Goal: Information Seeking & Learning: Learn about a topic

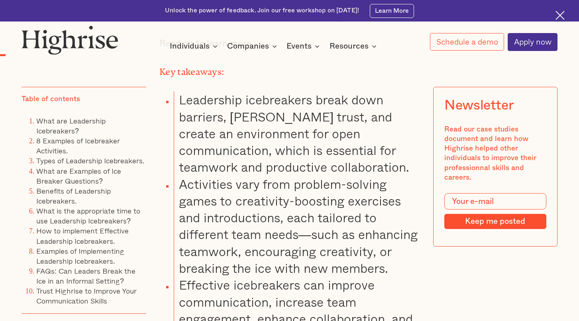
scroll to position [797, 0]
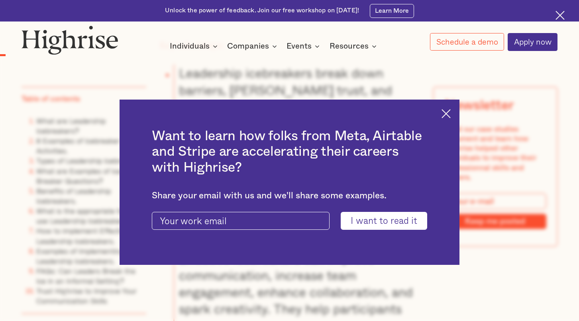
click at [451, 114] on img at bounding box center [445, 113] width 9 height 9
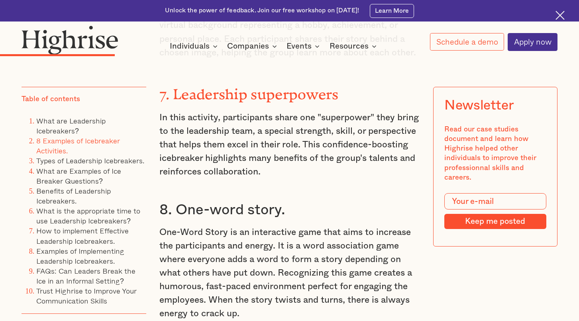
scroll to position [2589, 0]
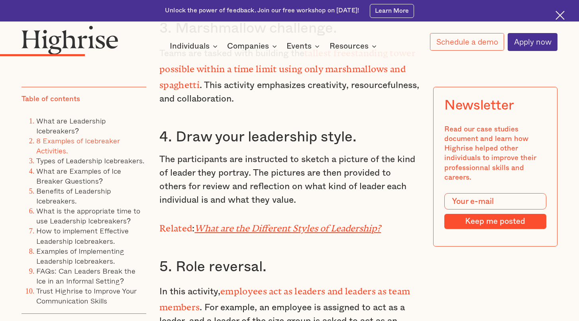
scroll to position [2151, 0]
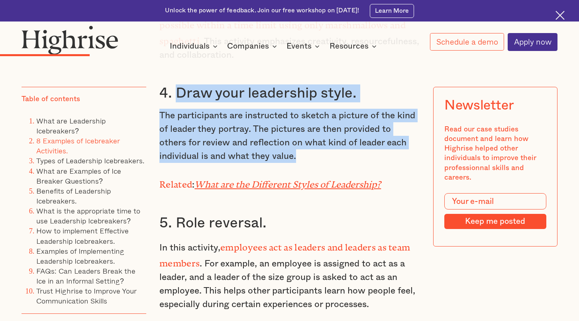
drag, startPoint x: 308, startPoint y: 161, endPoint x: 176, endPoint y: 97, distance: 147.5
copy div "Draw your leadership style. The participants are instructed to sketch a picture…"
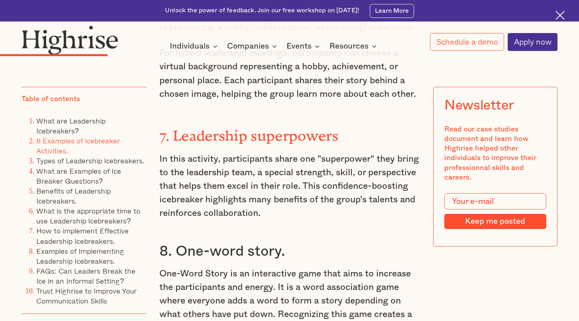
scroll to position [2510, 0]
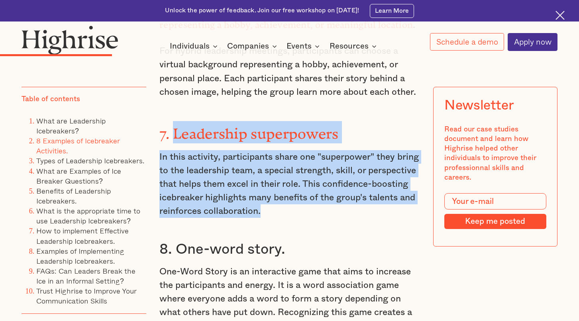
drag, startPoint x: 370, startPoint y: 211, endPoint x: 173, endPoint y: 130, distance: 213.1
copy div "Leadership superpowers In this activity, participants share one "superpower" th…"
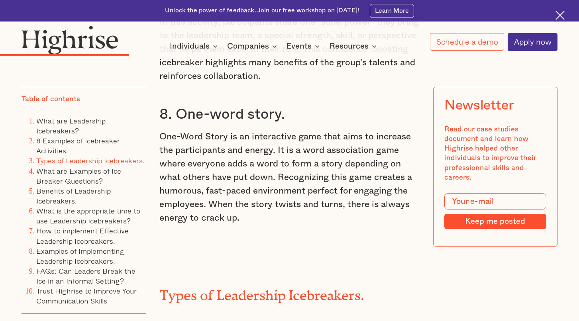
scroll to position [2629, 0]
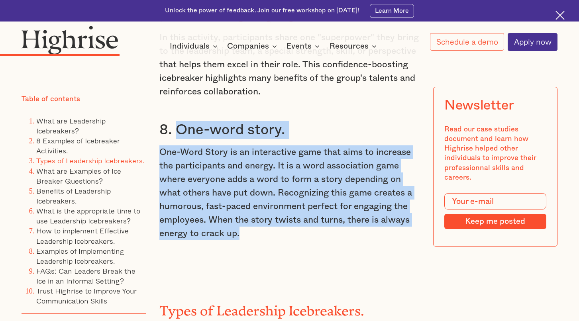
drag, startPoint x: 175, startPoint y: 127, endPoint x: 243, endPoint y: 236, distance: 128.1
copy div "One-word story. One-Word Story is an interactive game that aims to increase the…"
